Goal: Task Accomplishment & Management: Use online tool/utility

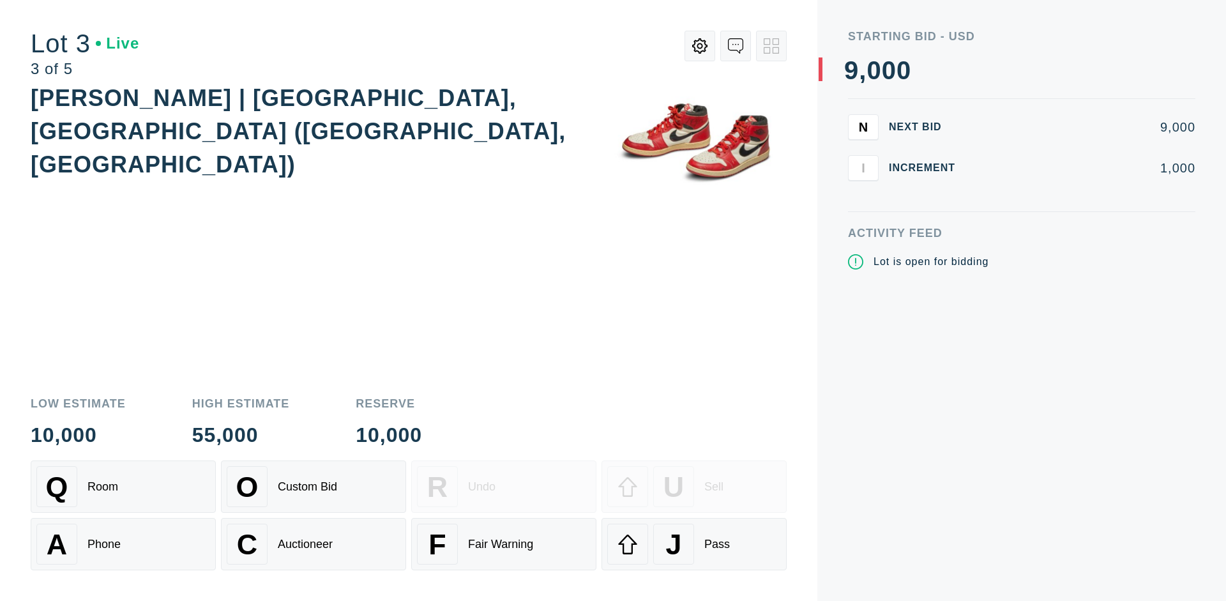
click at [694, 544] on div "J Pass" at bounding box center [694, 544] width 174 height 41
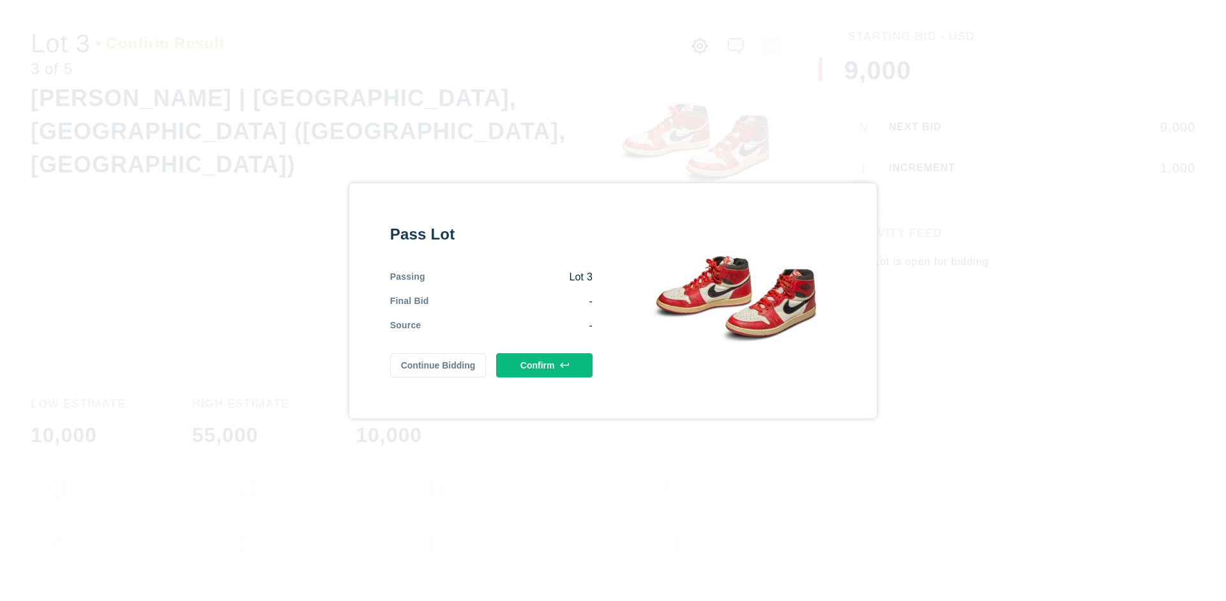
click at [545, 365] on button "Confirm" at bounding box center [544, 365] width 96 height 24
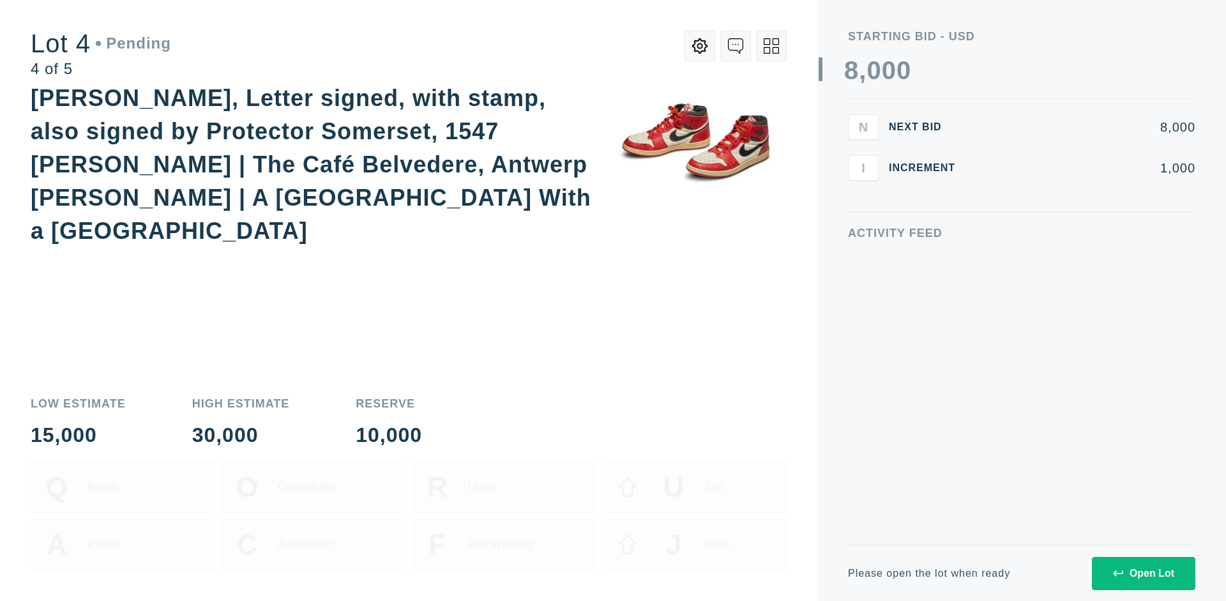
click at [771, 46] on icon at bounding box center [771, 45] width 15 height 15
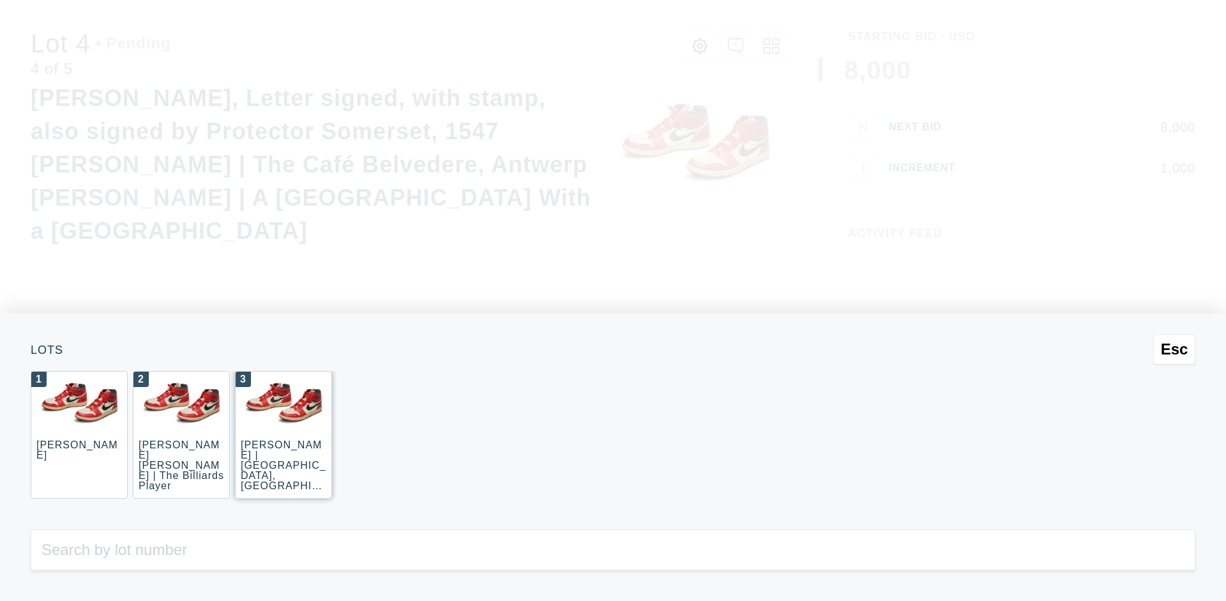
click at [284, 435] on div "3 JOAQUÍN SOROLLA | La Caleta, Málaga (La Caleta Beach, Málaga)" at bounding box center [283, 435] width 97 height 128
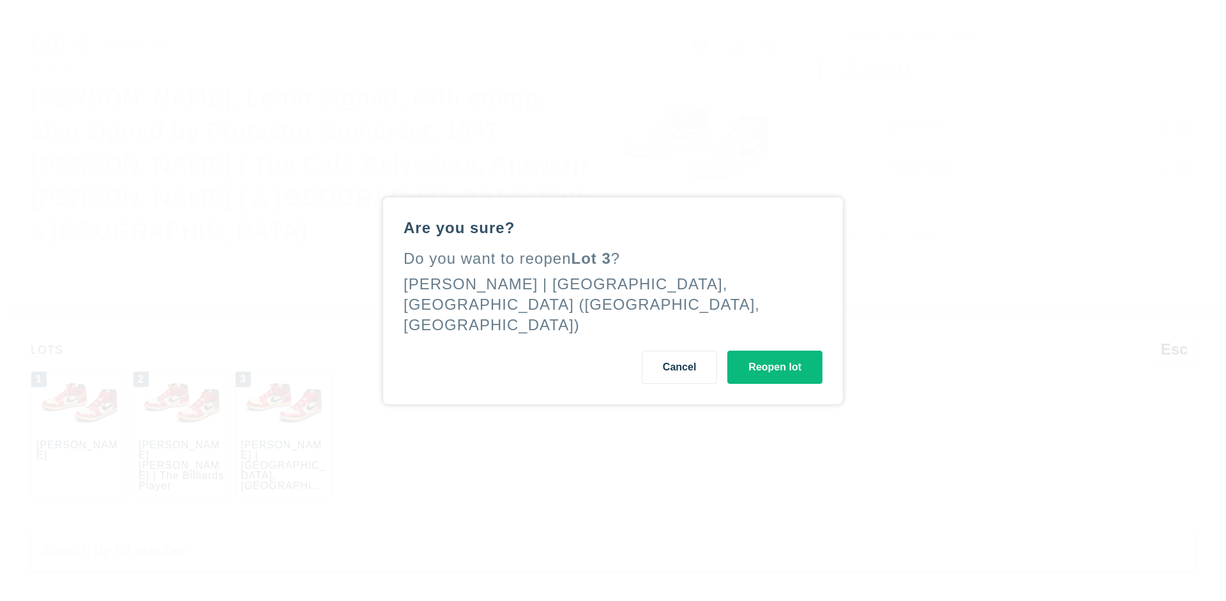
click at [775, 356] on button "Reopen lot" at bounding box center [774, 367] width 95 height 33
